Goal: Check status: Check status

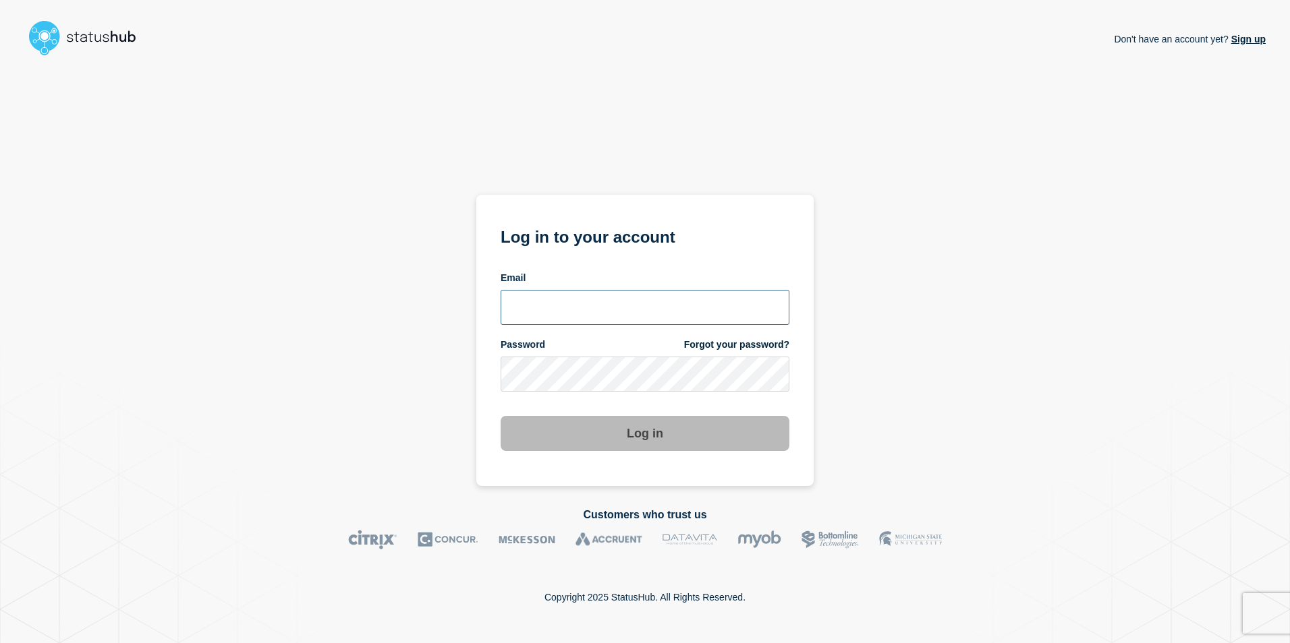
type input "[PERSON_NAME][EMAIL_ADDRESS][PERSON_NAME][DOMAIN_NAME]"
click at [612, 428] on button "Log in" at bounding box center [644, 433] width 289 height 35
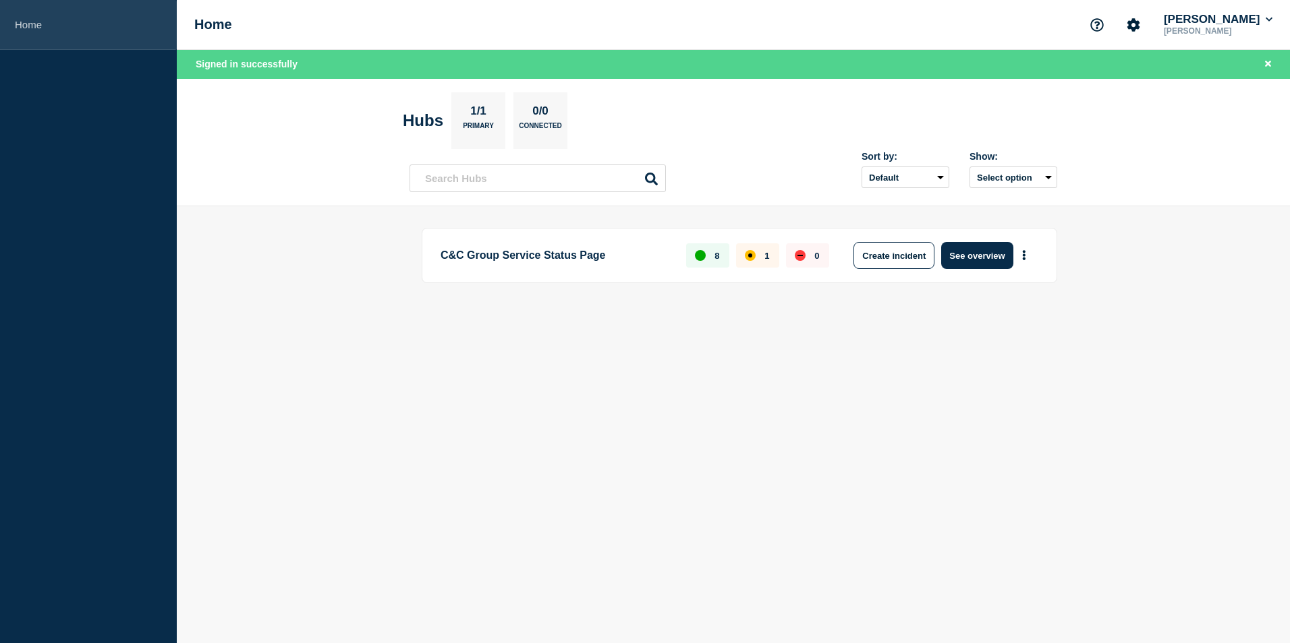
click at [40, 21] on link "Home" at bounding box center [88, 25] width 177 height 50
click at [970, 262] on button "See overview" at bounding box center [976, 255] width 71 height 27
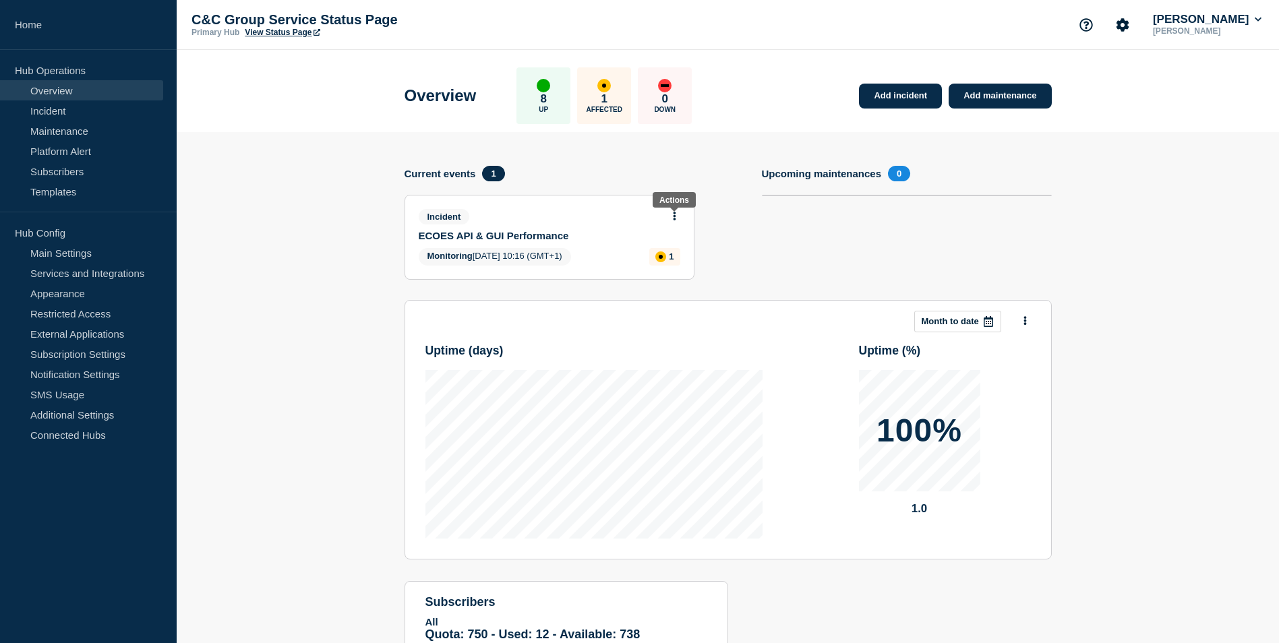
click at [674, 216] on icon at bounding box center [674, 216] width 3 height 9
click at [691, 251] on link "View incident" at bounding box center [668, 248] width 55 height 11
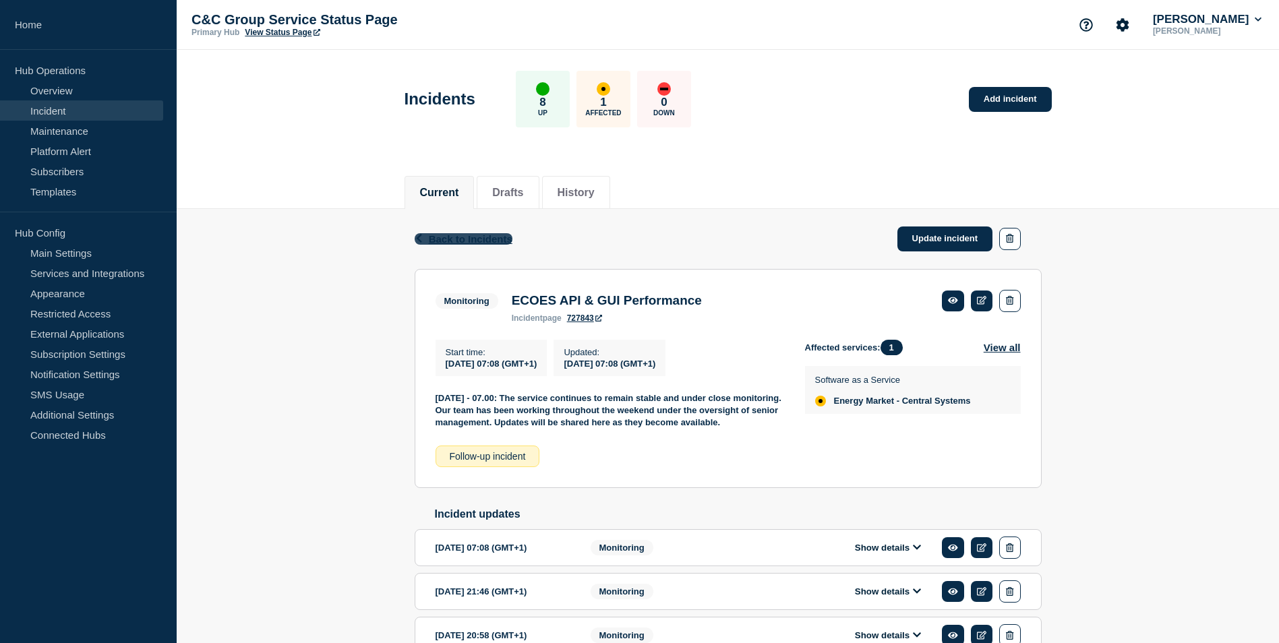
click at [442, 241] on span "Back to Incidents" at bounding box center [471, 238] width 84 height 11
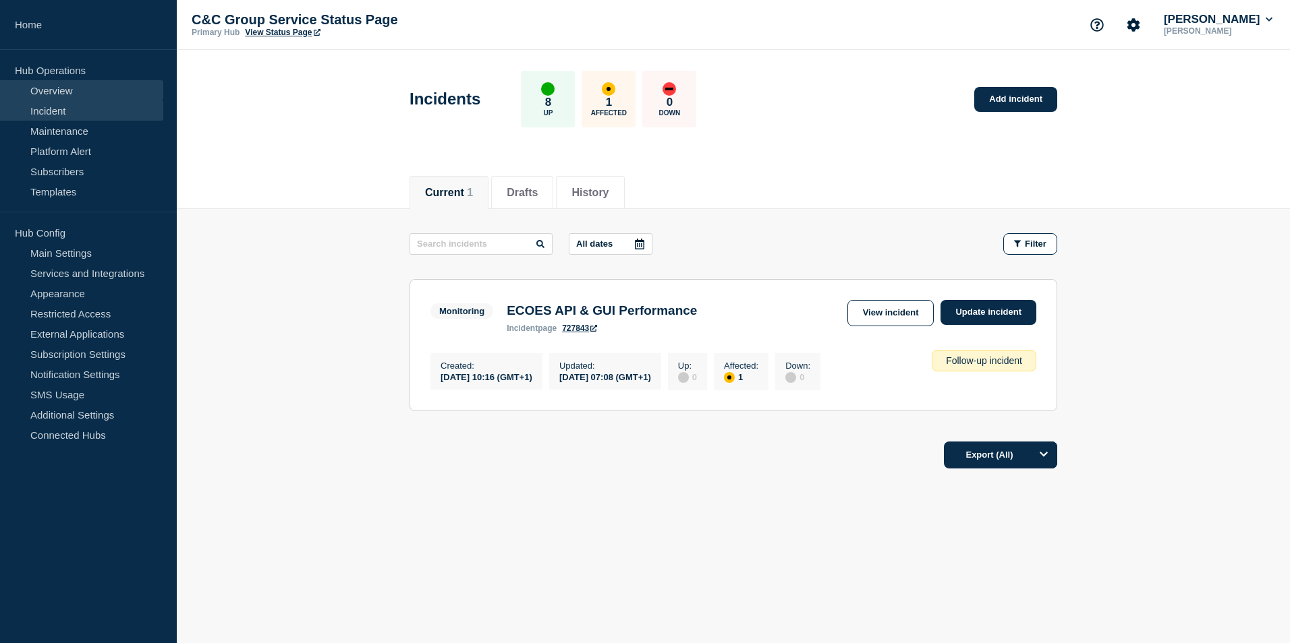
click at [56, 98] on link "Overview" at bounding box center [81, 90] width 163 height 20
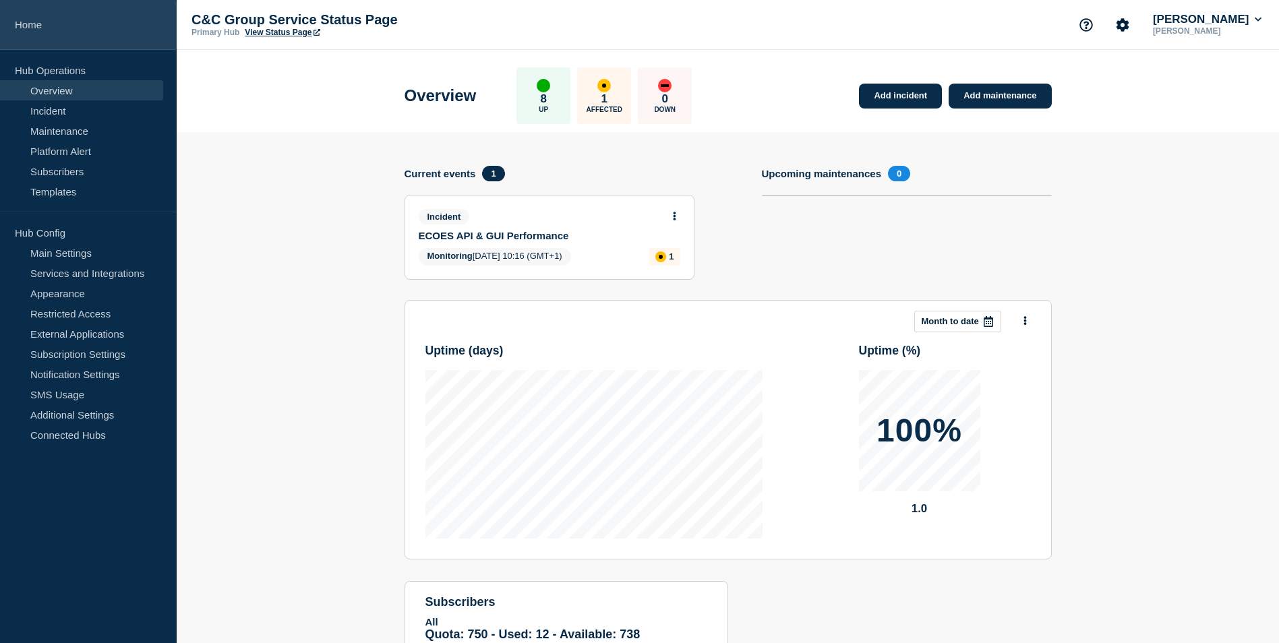
click at [32, 24] on link "Home" at bounding box center [88, 25] width 177 height 50
